Goal: Task Accomplishment & Management: Manage account settings

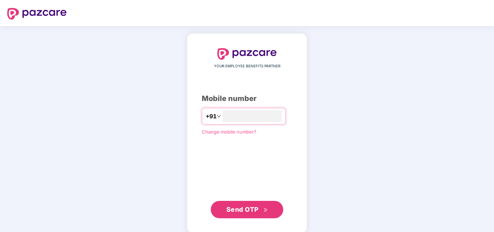
type input "**********"
click at [252, 208] on span "Send OTP" at bounding box center [242, 210] width 32 height 8
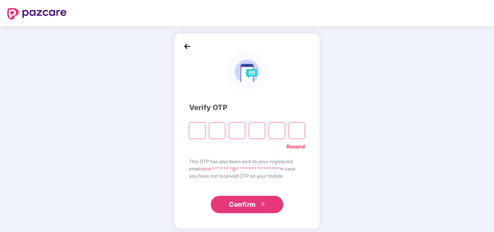
type input "*"
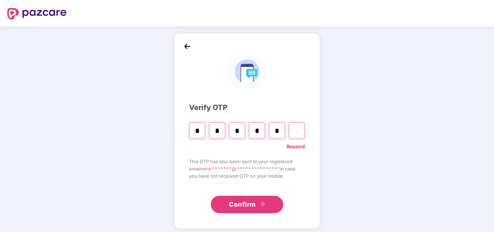
type input "*"
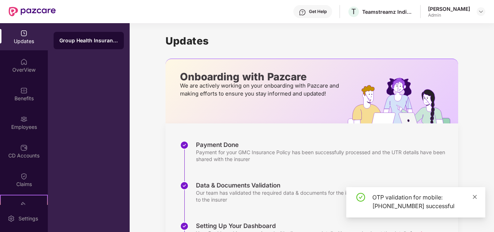
click at [475, 195] on icon "close" at bounding box center [474, 196] width 5 height 5
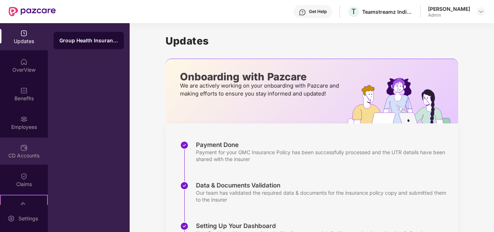
click at [22, 148] on img at bounding box center [23, 147] width 7 height 7
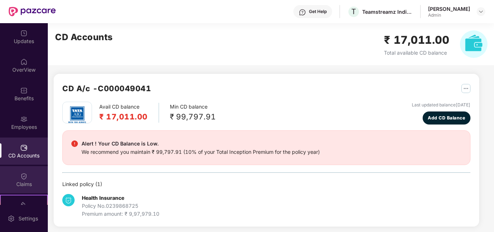
click at [21, 171] on div "Claims" at bounding box center [24, 179] width 48 height 27
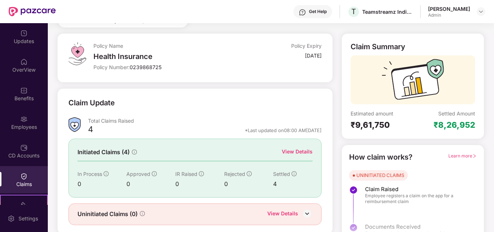
scroll to position [51, 0]
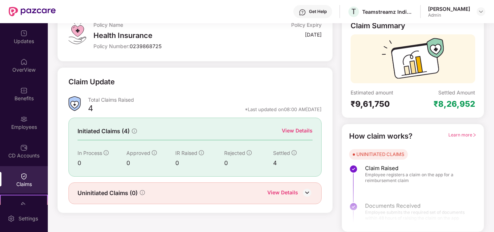
click at [303, 130] on div "View Details" at bounding box center [297, 131] width 31 height 8
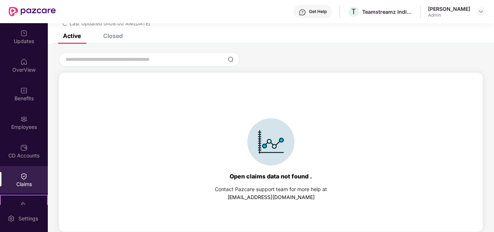
scroll to position [31, 0]
click at [115, 34] on div "Closed" at bounding box center [113, 35] width 20 height 7
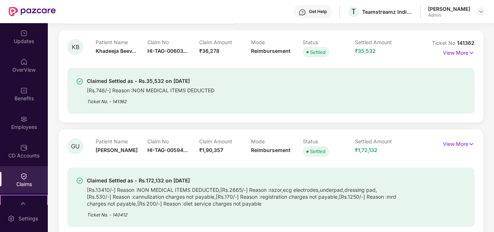
scroll to position [0, 0]
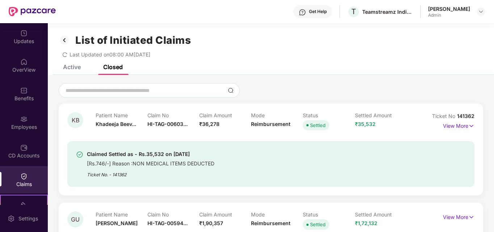
click at [205, 59] on div "List of Initiated Claims Last Updated on 08:00 AM[DATE]" at bounding box center [271, 44] width 446 height 42
click at [65, 43] on img at bounding box center [65, 40] width 12 height 12
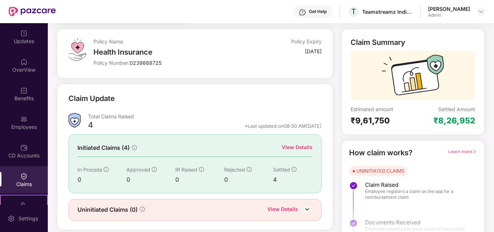
scroll to position [51, 0]
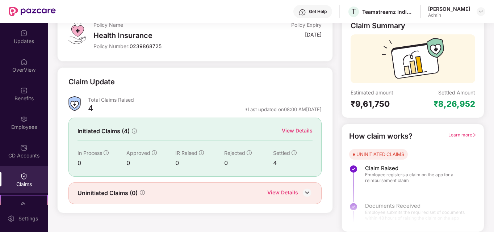
click at [204, 51] on div "Policy Name Health Insurance Policy Number: 0239868725" at bounding box center [169, 36] width 152 height 31
click at [475, 10] on div "[PERSON_NAME]" at bounding box center [456, 11] width 57 height 13
click at [481, 11] on img at bounding box center [481, 12] width 6 height 6
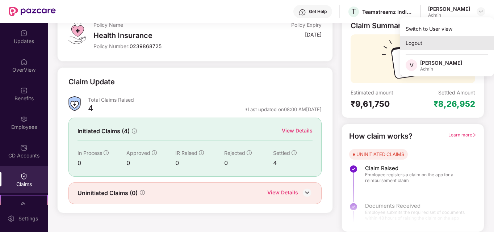
click at [420, 45] on div "Logout" at bounding box center [447, 43] width 94 height 14
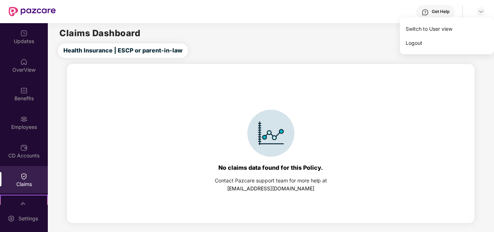
scroll to position [0, 0]
